Goal: Check status

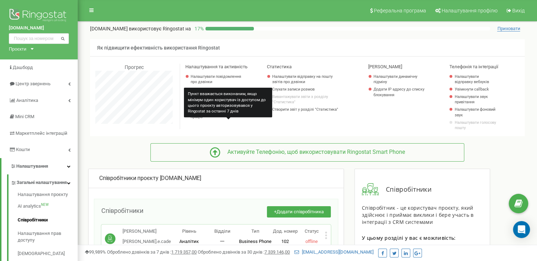
scroll to position [424, 459]
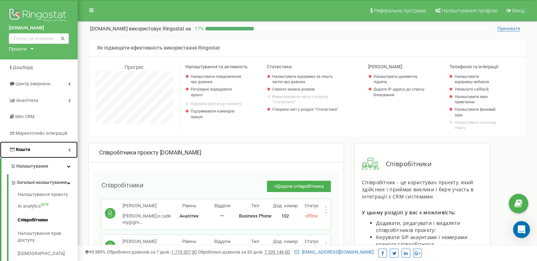
click at [19, 147] on span "Кошти" at bounding box center [23, 149] width 14 height 5
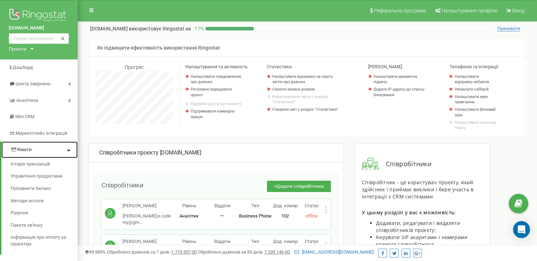
scroll to position [35, 0]
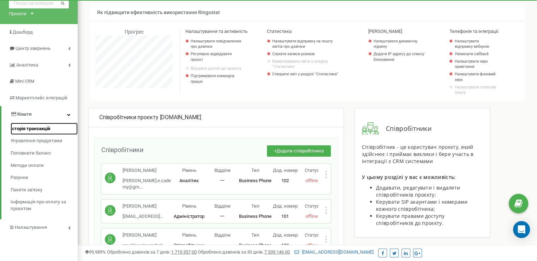
click at [23, 128] on span "Історія транзакцій" at bounding box center [31, 128] width 40 height 7
